Goal: Task Accomplishment & Management: Complete application form

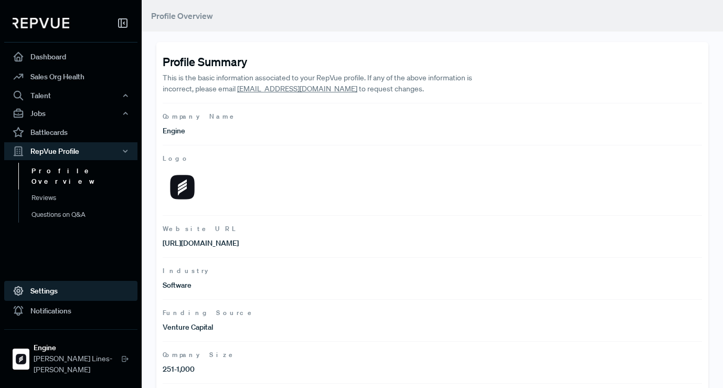
click at [67, 301] on link "Settings" at bounding box center [70, 291] width 133 height 20
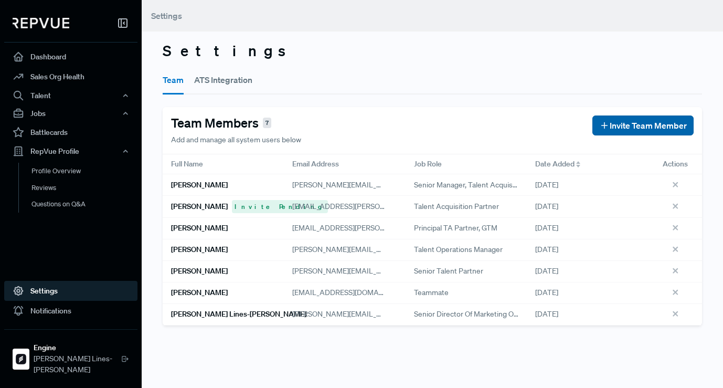
click at [625, 127] on span "Invite Team Member" at bounding box center [648, 125] width 77 height 13
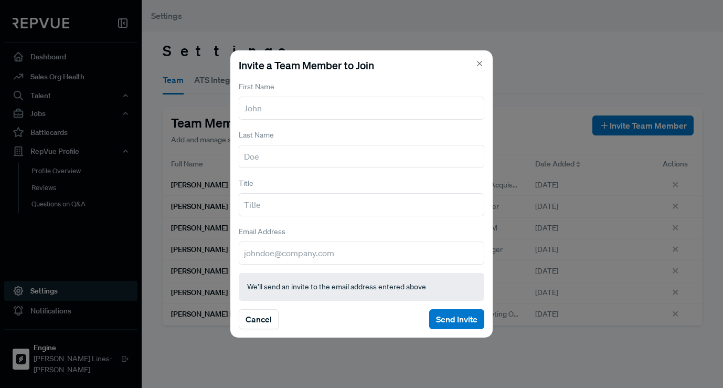
click at [375, 93] on div "First Name" at bounding box center [362, 100] width 246 height 40
click at [382, 97] on input "text" at bounding box center [362, 108] width 246 height 23
click at [382, 107] on input "text" at bounding box center [362, 108] width 246 height 23
type input "[PERSON_NAME]"
paste input "Champtaloup"
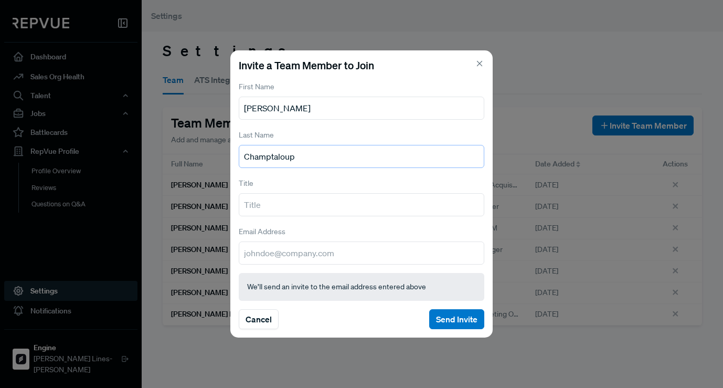
type input "Champtaloup"
click at [351, 214] on input "text" at bounding box center [362, 204] width 246 height 23
paste input "[PERSON_NAME][EMAIL_ADDRESS][DOMAIN_NAME]"
drag, startPoint x: 347, startPoint y: 206, endPoint x: 328, endPoint y: 207, distance: 18.9
click at [328, 207] on input "[PERSON_NAME][EMAIL_ADDRESS][DOMAIN_NAME]" at bounding box center [362, 204] width 246 height 23
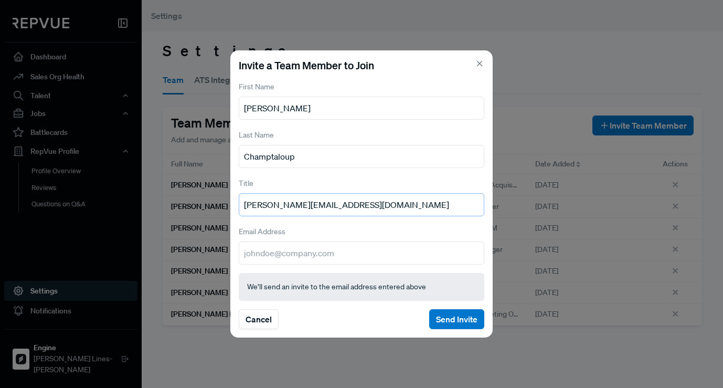
type input "[PERSON_NAME][EMAIL_ADDRESS][DOMAIN_NAME]"
click at [364, 254] on input "email" at bounding box center [362, 253] width 246 height 23
drag, startPoint x: 382, startPoint y: 208, endPoint x: 198, endPoint y: 191, distance: 184.5
click at [198, 191] on div "Invite a Team Member to Join First Name [PERSON_NAME] Last Name Champtaloup Tit…" at bounding box center [361, 194] width 723 height 388
click at [258, 248] on input "email" at bounding box center [362, 253] width 246 height 23
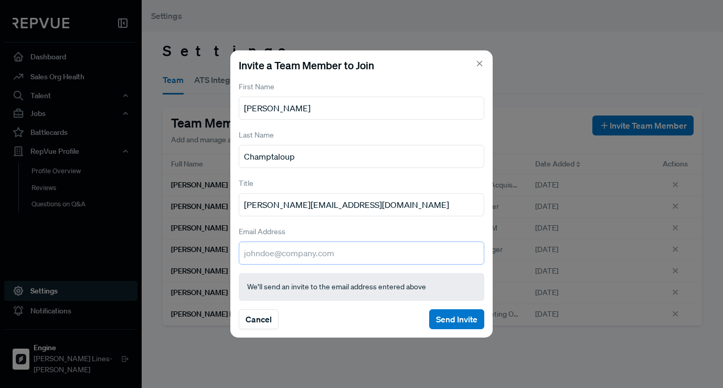
paste input "[PERSON_NAME][EMAIL_ADDRESS][DOMAIN_NAME]"
type input "[PERSON_NAME][EMAIL_ADDRESS][DOMAIN_NAME]"
click at [302, 207] on input "[PERSON_NAME][EMAIL_ADDRESS][DOMAIN_NAME]" at bounding box center [362, 204] width 246 height 23
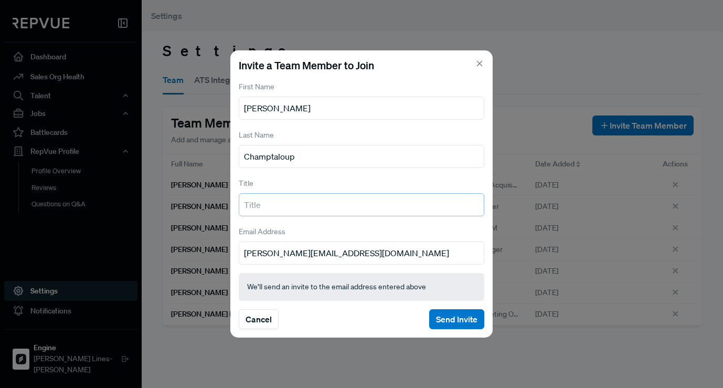
click at [302, 207] on input "text" at bounding box center [362, 204] width 246 height 23
click at [338, 179] on div "Title" at bounding box center [362, 196] width 246 height 40
click at [469, 320] on button "Send Invite" at bounding box center [456, 319] width 55 height 20
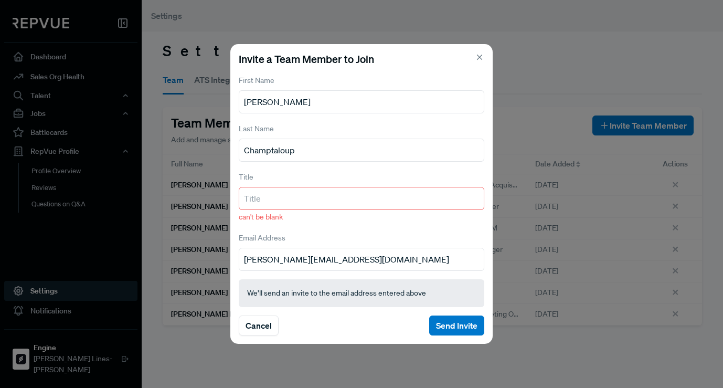
click at [307, 203] on input "text" at bounding box center [362, 198] width 246 height 23
paste input "Director, Internal Communications"
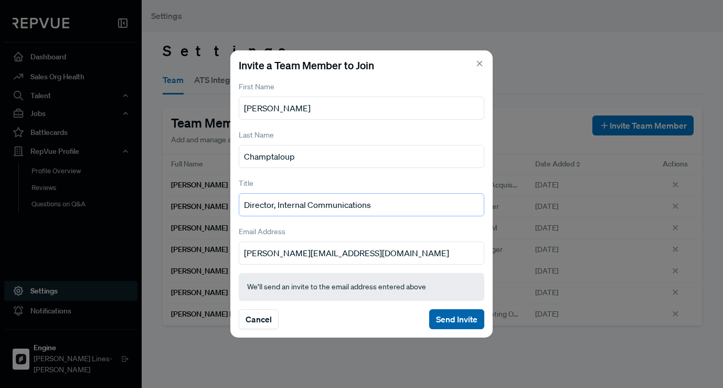
type input "Director, Internal Communications"
click at [447, 325] on button "Send Invite" at bounding box center [456, 319] width 55 height 20
